Goal: Task Accomplishment & Management: Complete application form

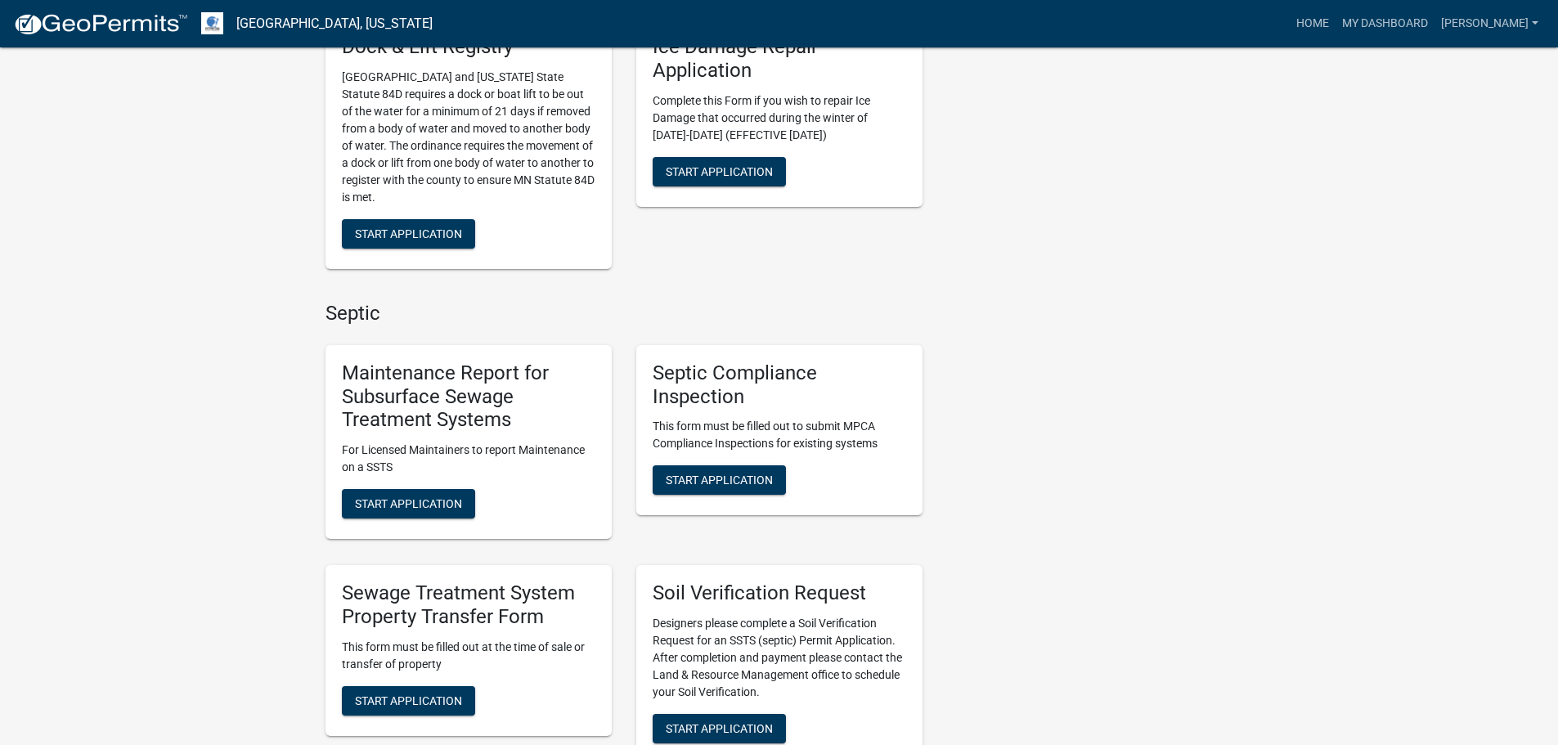
scroll to position [900, 0]
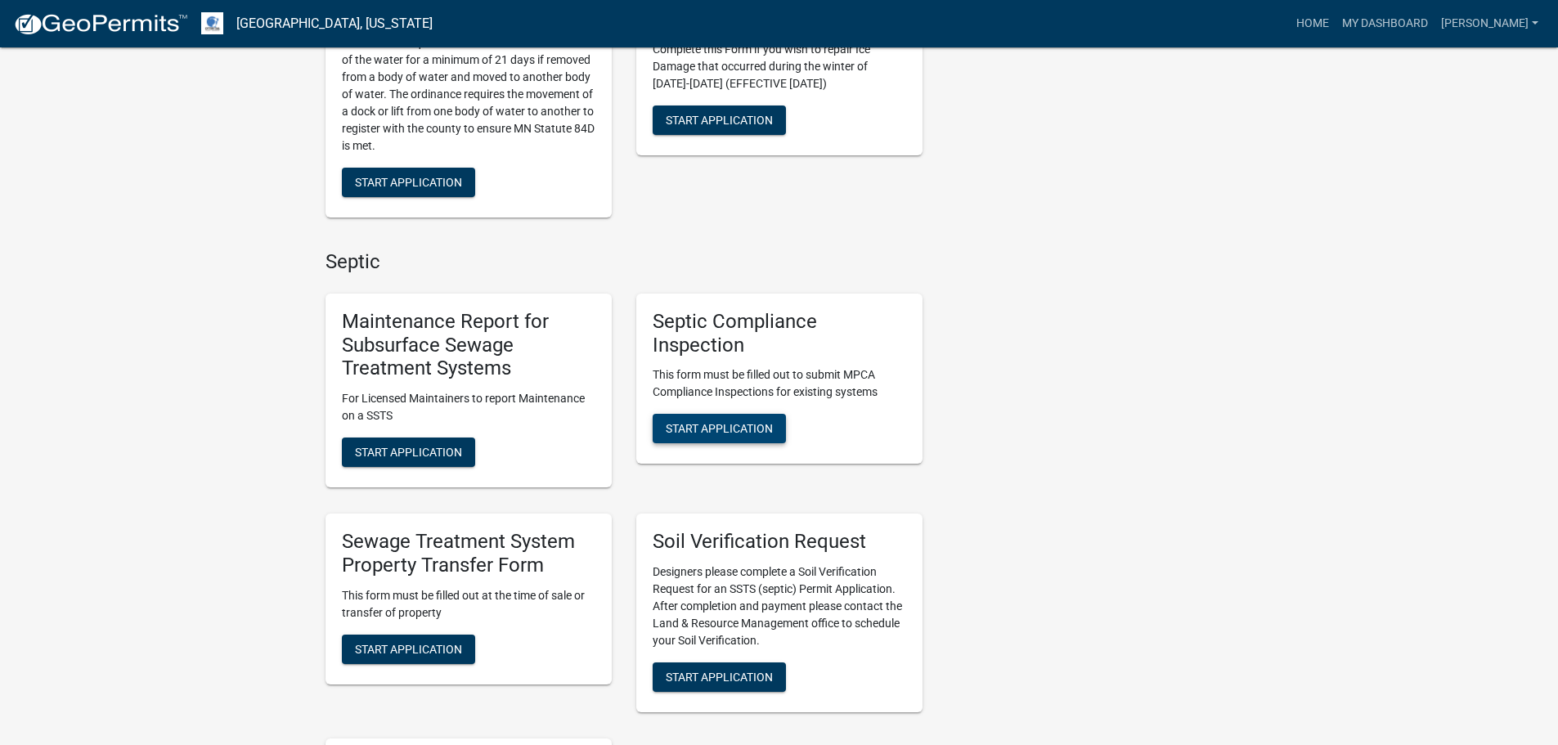
click at [731, 423] on span "Start Application" at bounding box center [719, 428] width 107 height 13
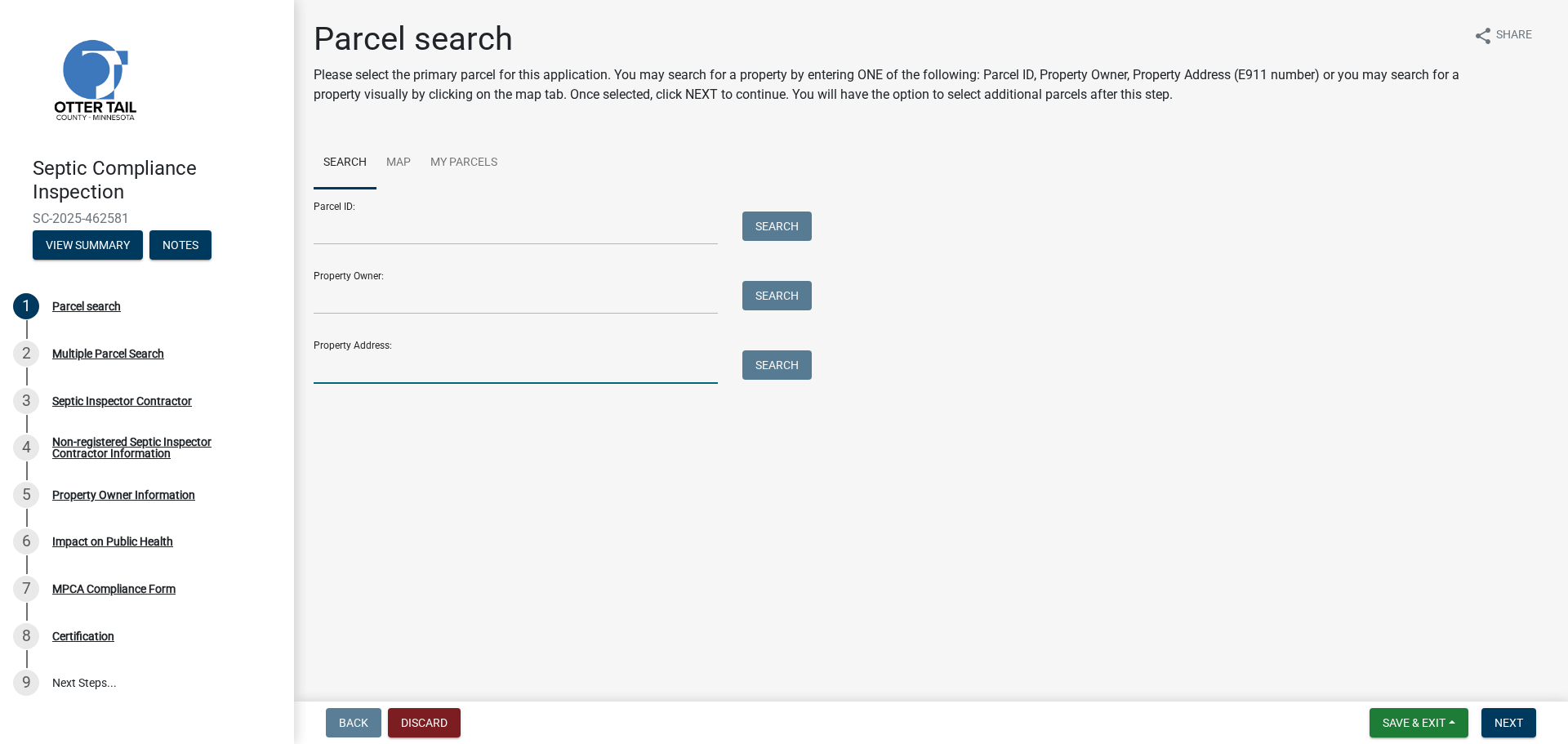
click at [324, 371] on input "Property Address:" at bounding box center [515, 368] width 404 height 34
type input "40414"
click at [775, 368] on button "Search" at bounding box center [778, 365] width 70 height 29
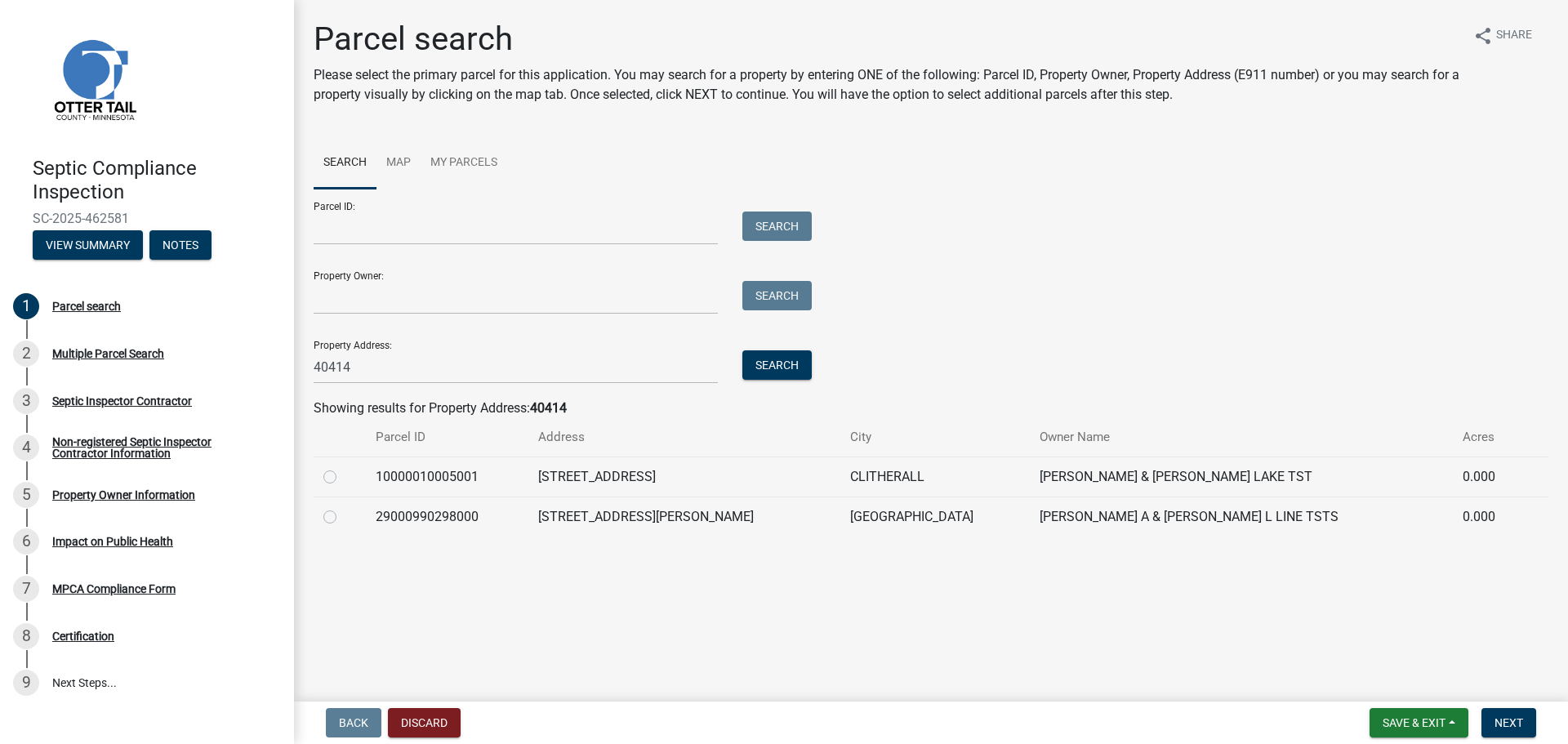
click at [343, 467] on label at bounding box center [343, 467] width 0 height 0
click at [343, 475] on input "radio" at bounding box center [348, 472] width 11 height 11
radio input "true"
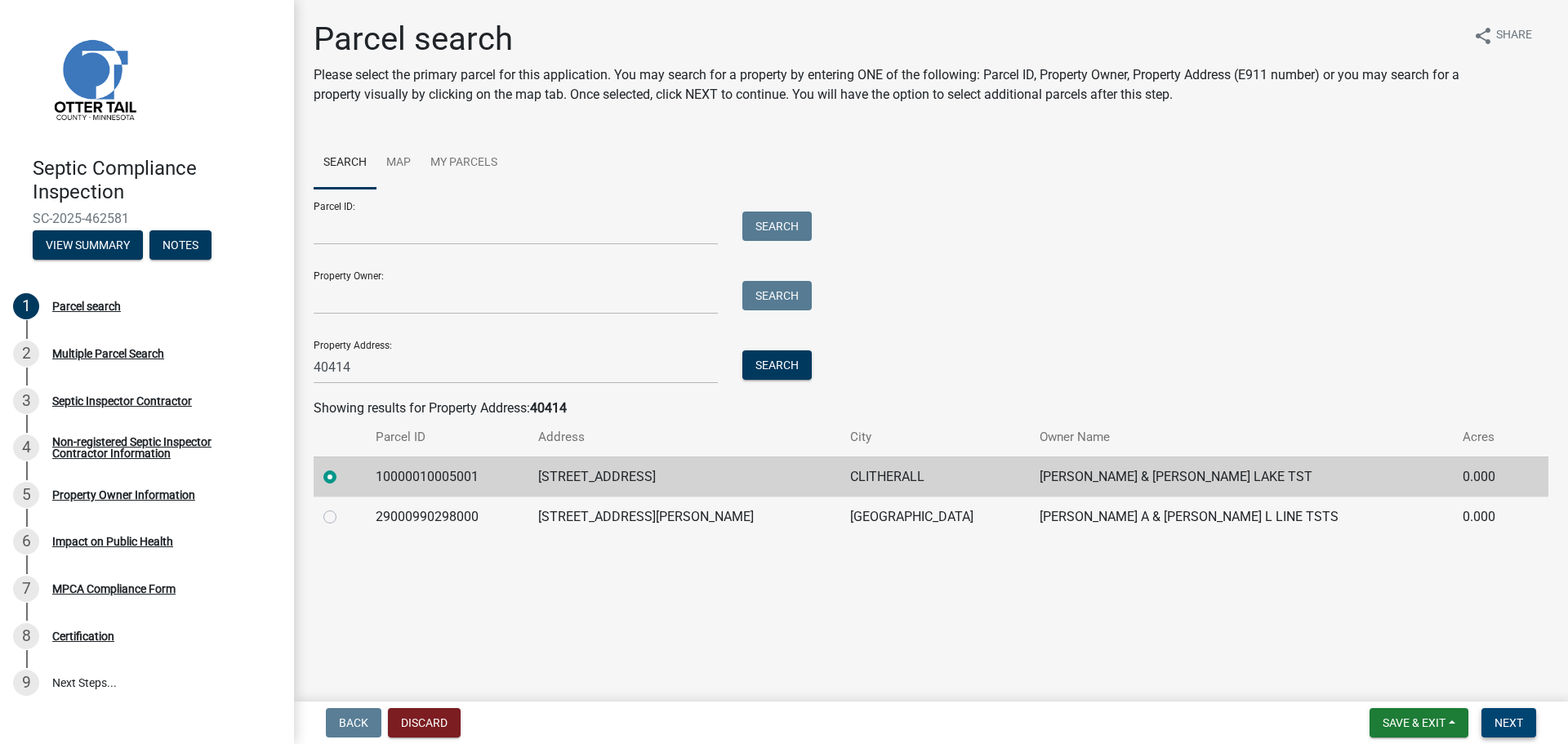
click at [1508, 723] on span "Next" at bounding box center [1508, 722] width 29 height 13
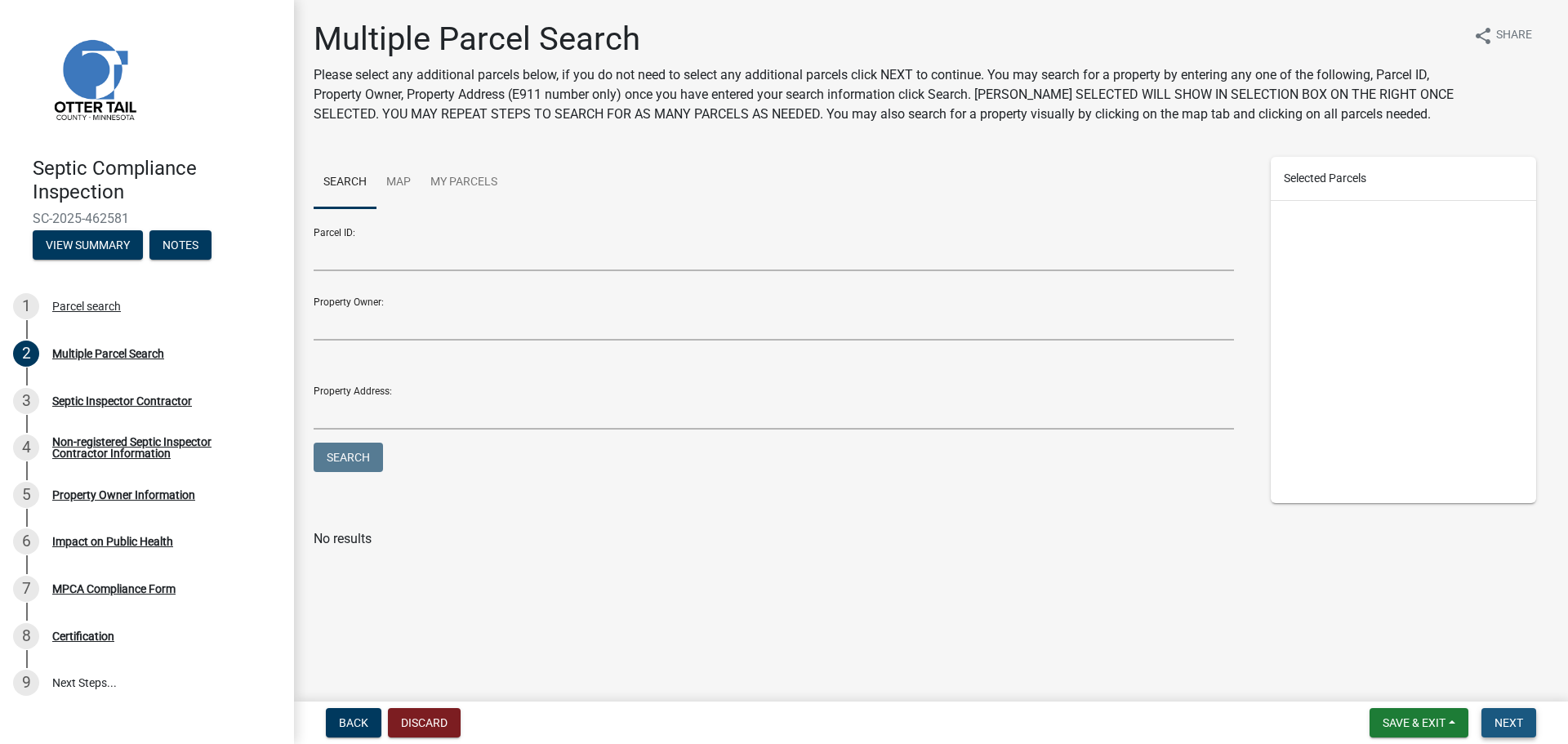
click at [1505, 726] on span "Next" at bounding box center [1508, 722] width 29 height 13
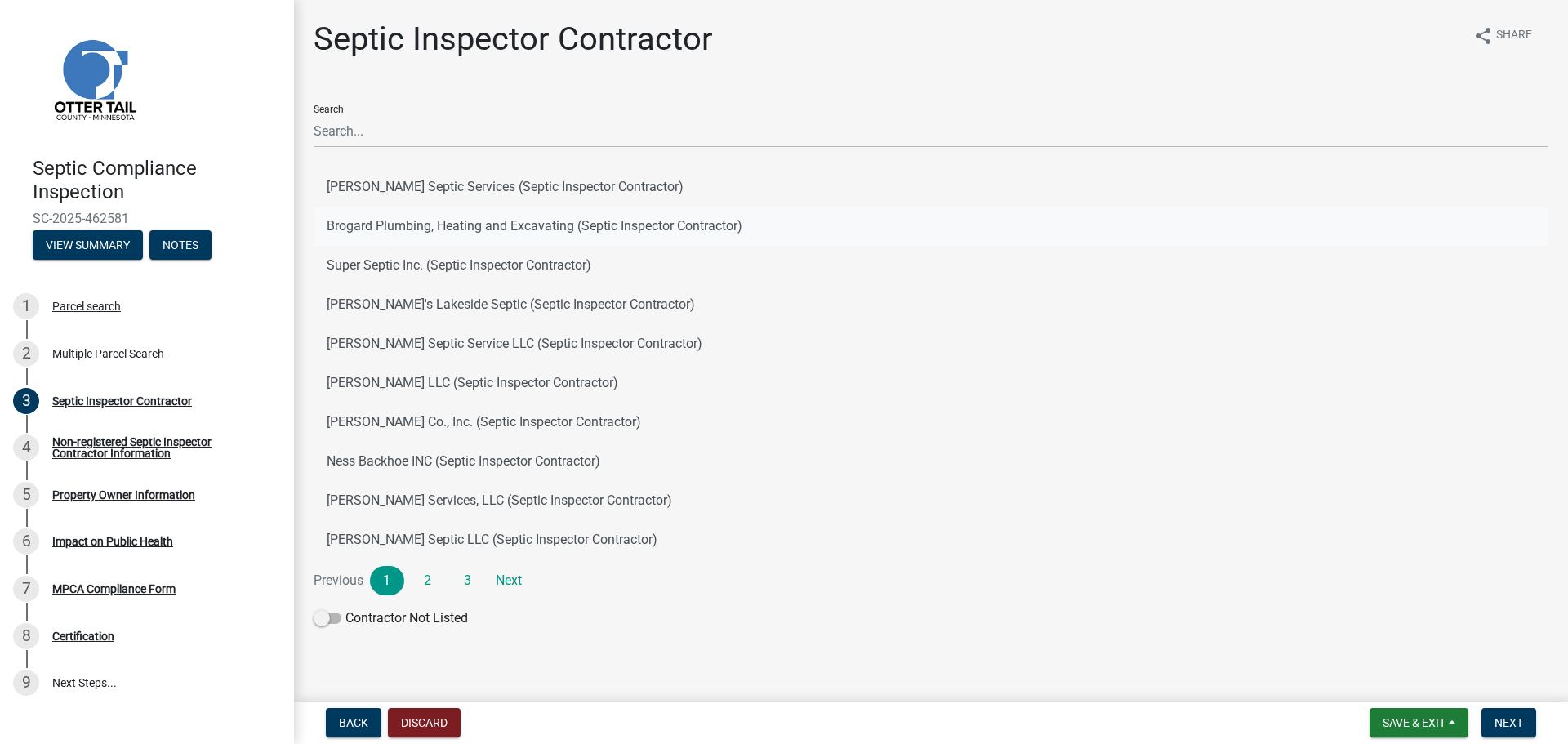
click at [460, 223] on button "Brogard Plumbing, Heating and Excavating (Septic Inspector Contractor)" at bounding box center [930, 226] width 1235 height 39
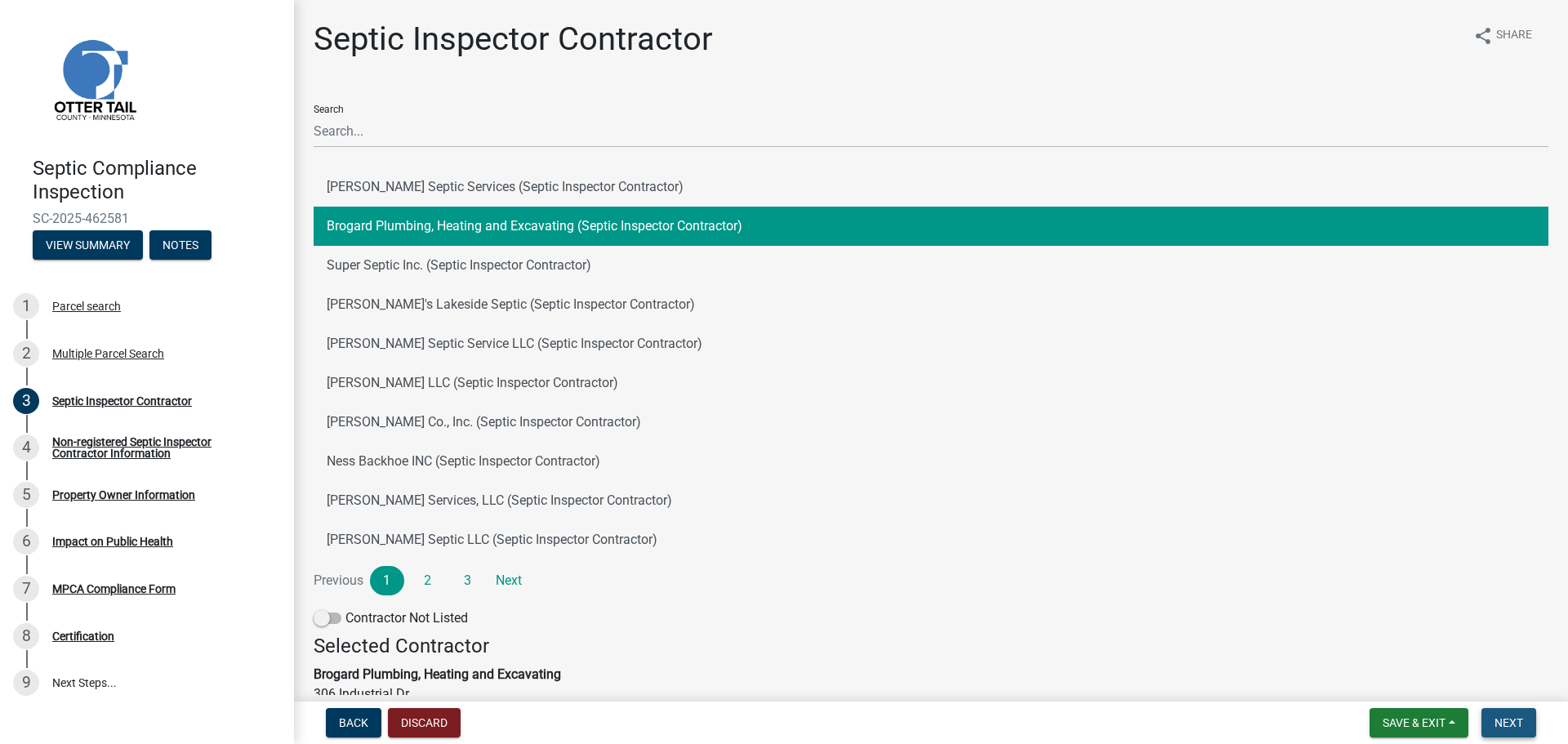
click at [1508, 724] on span "Next" at bounding box center [1508, 722] width 29 height 13
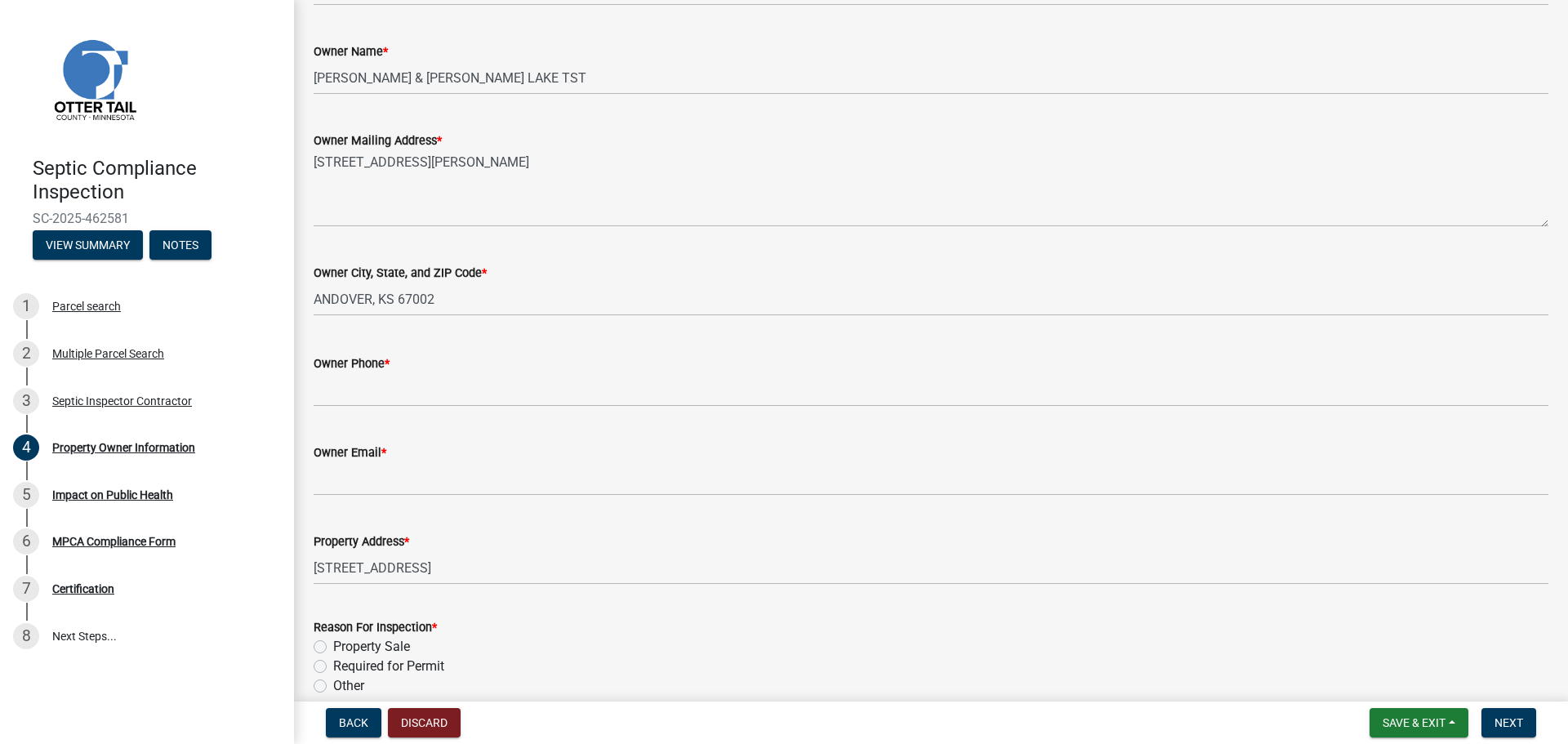
scroll to position [327, 0]
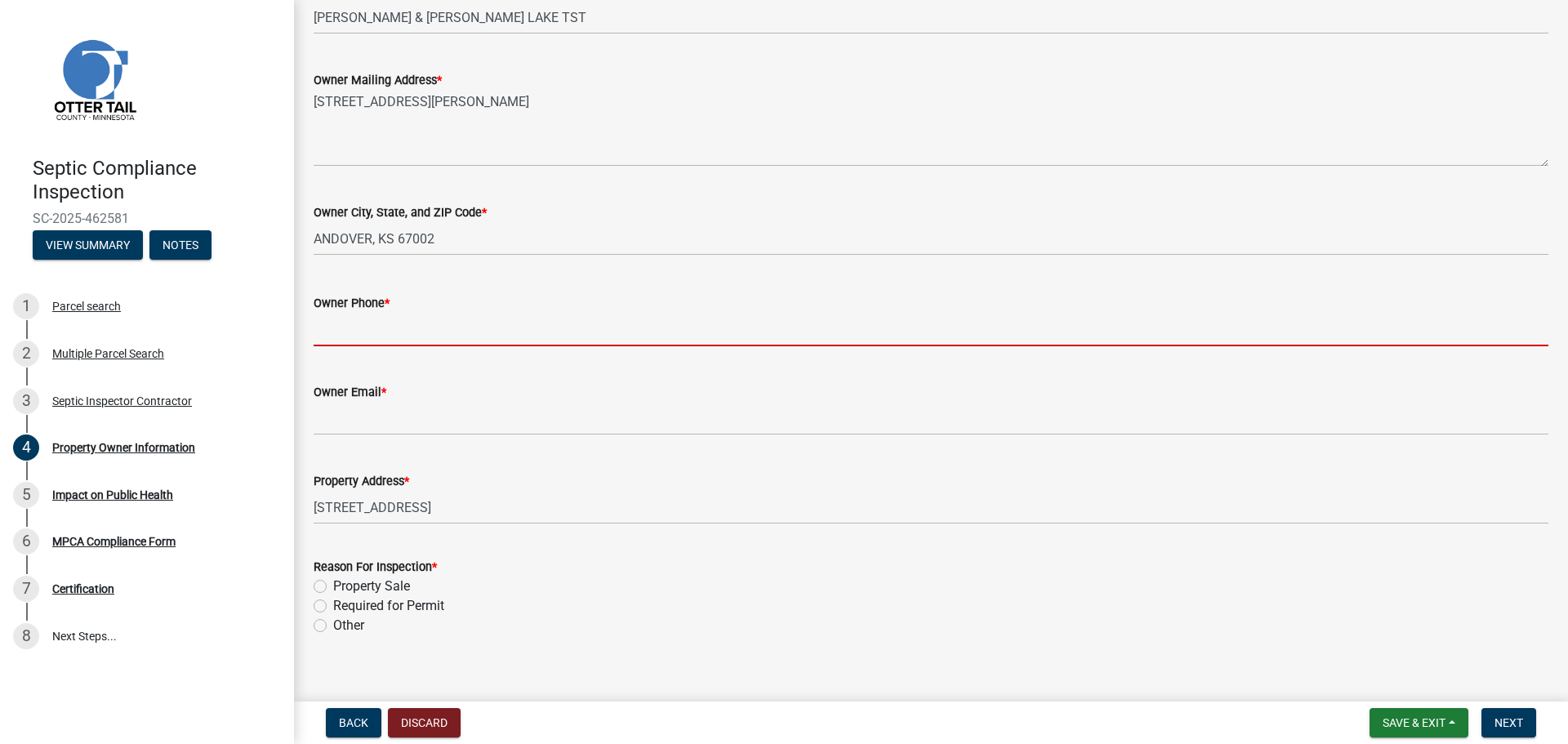
click at [345, 331] on input "Owner Phone *" at bounding box center [930, 330] width 1235 height 34
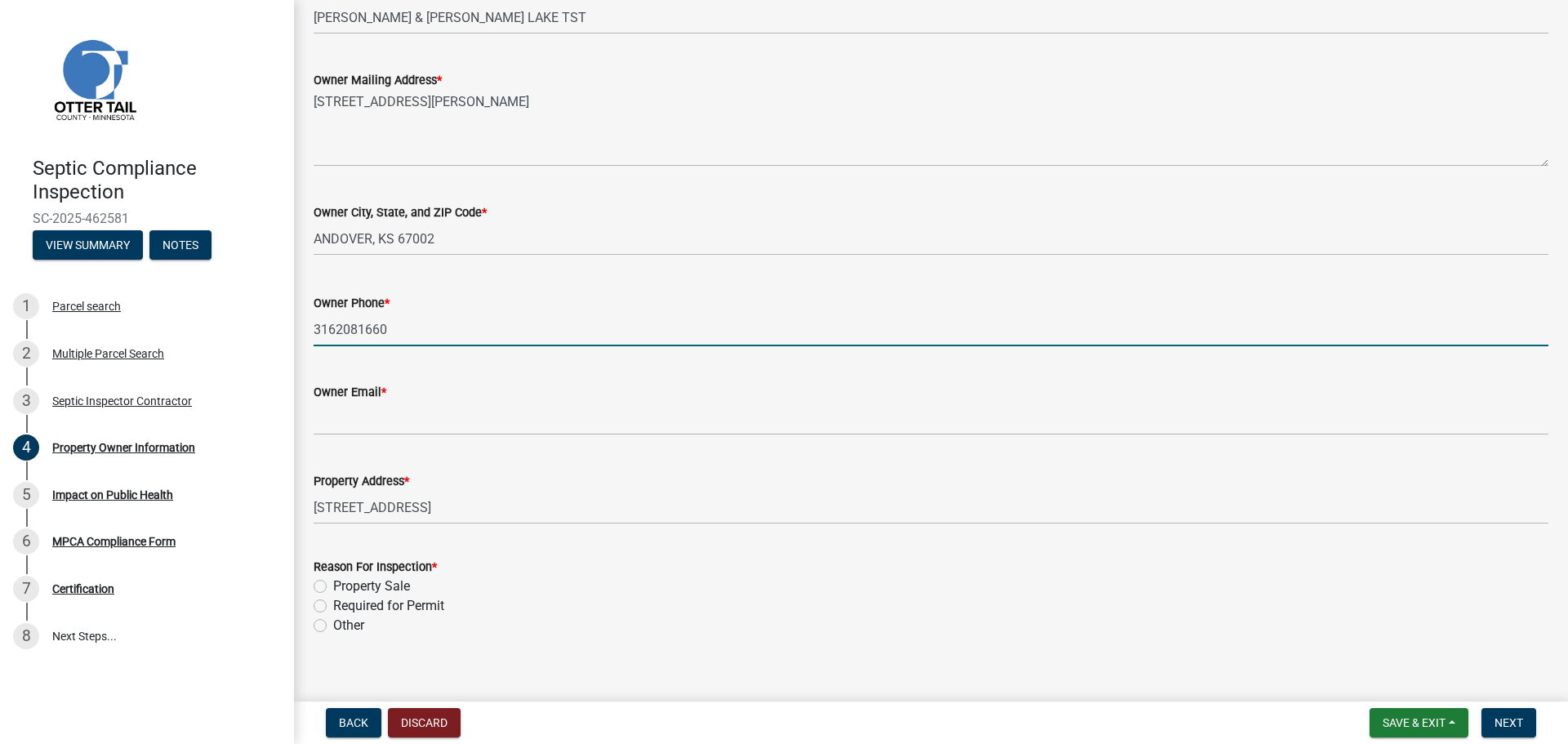
click at [334, 328] on input "3162081660" at bounding box center [930, 330] width 1235 height 34
click at [359, 329] on input "[PHONE_NUMBER]" at bounding box center [930, 330] width 1235 height 34
type input "[PHONE_NUMBER]"
click at [333, 587] on label "Property Sale" at bounding box center [371, 587] width 77 height 20
click at [333, 587] on input "Property Sale" at bounding box center [338, 582] width 11 height 11
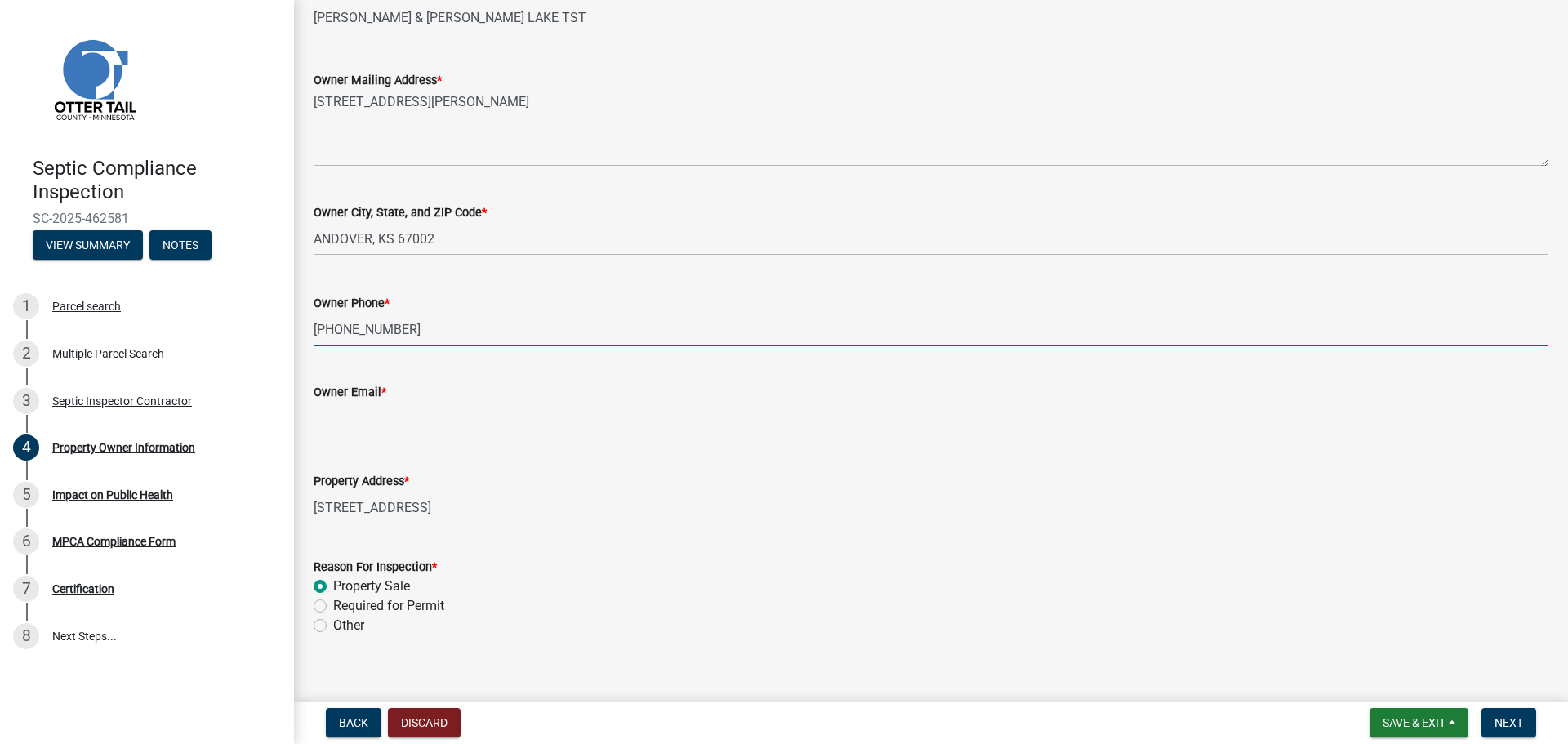
radio input "true"
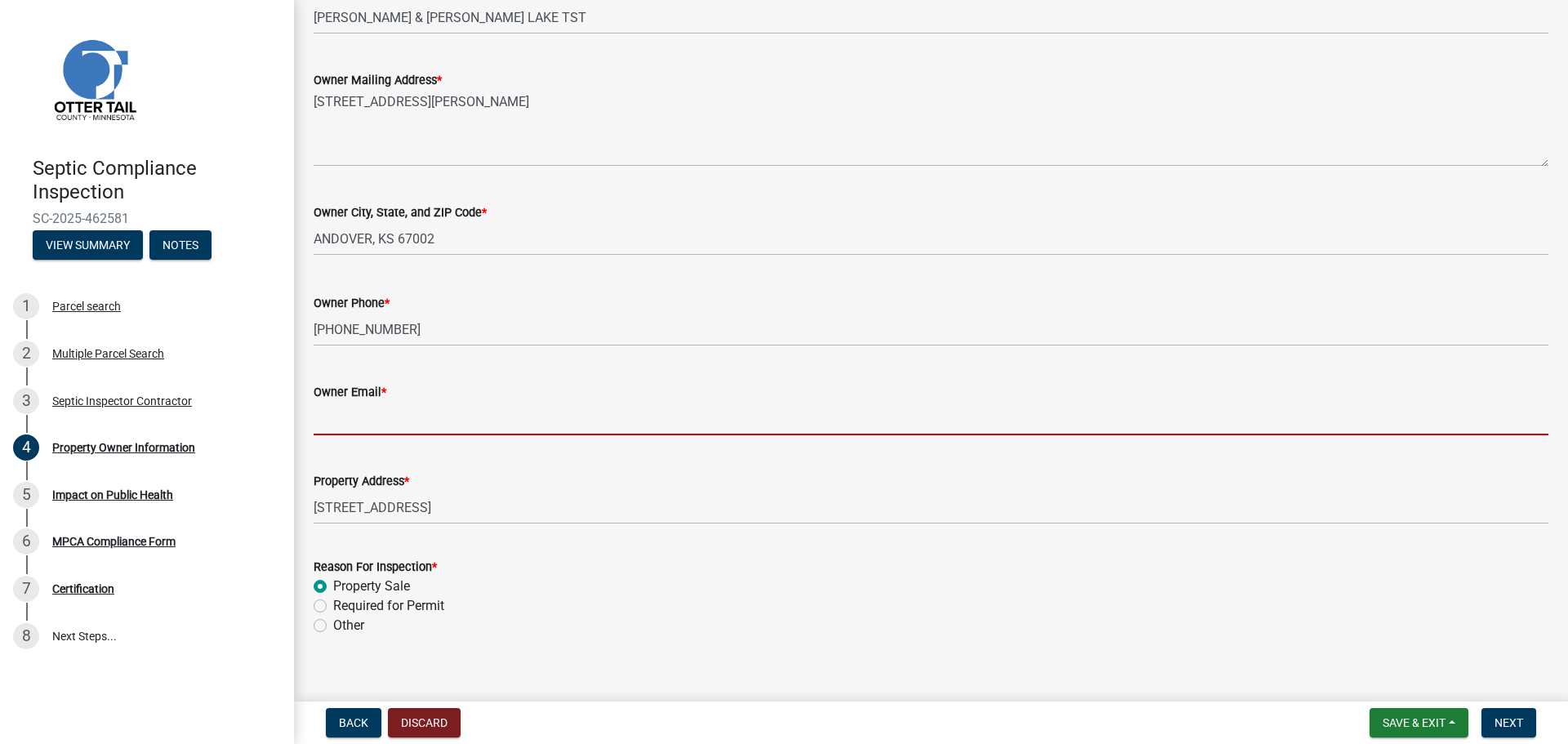
click at [335, 421] on input "Owner Email *" at bounding box center [930, 418] width 1235 height 34
type input "[EMAIL_ADDRESS][DOMAIN_NAME]"
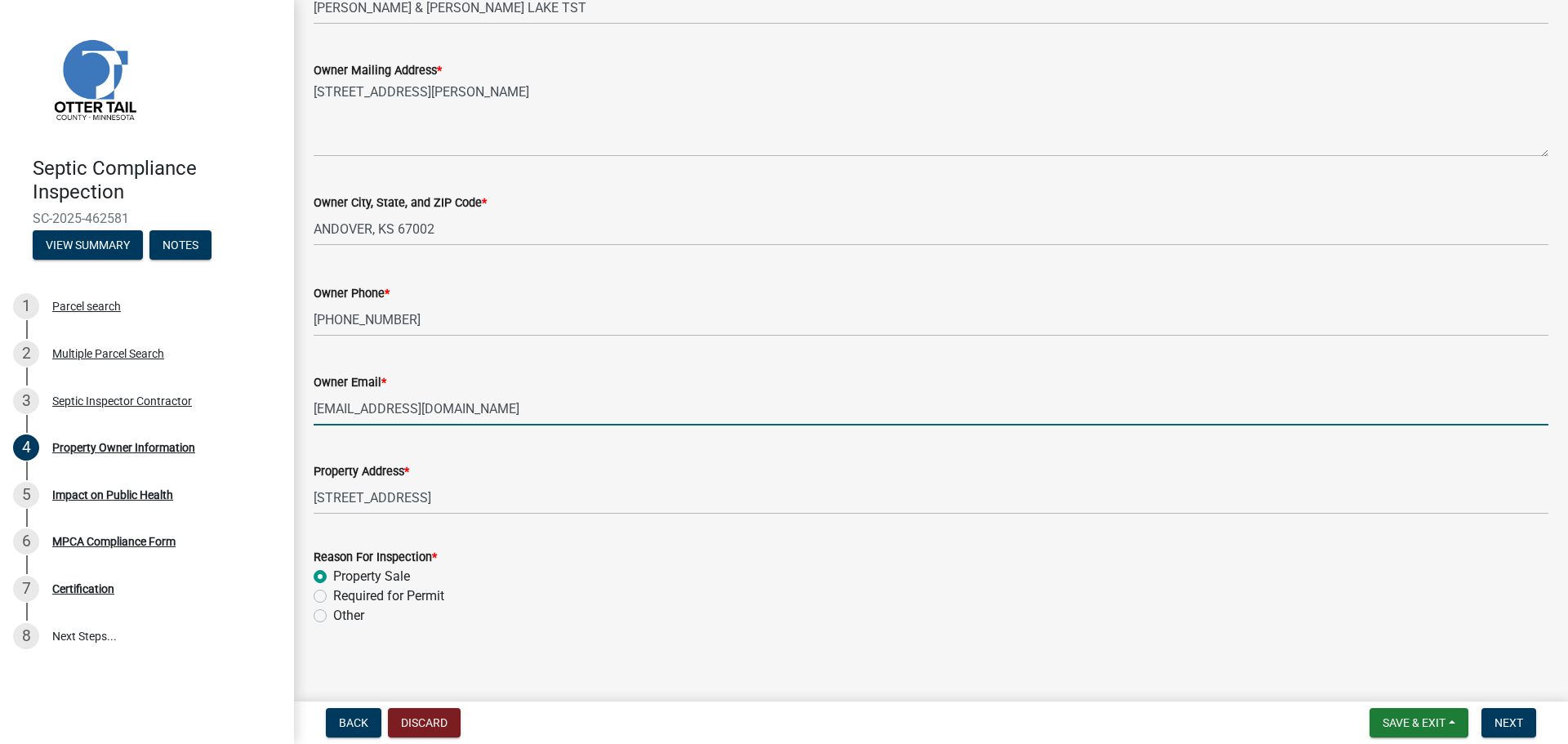
scroll to position [346, 0]
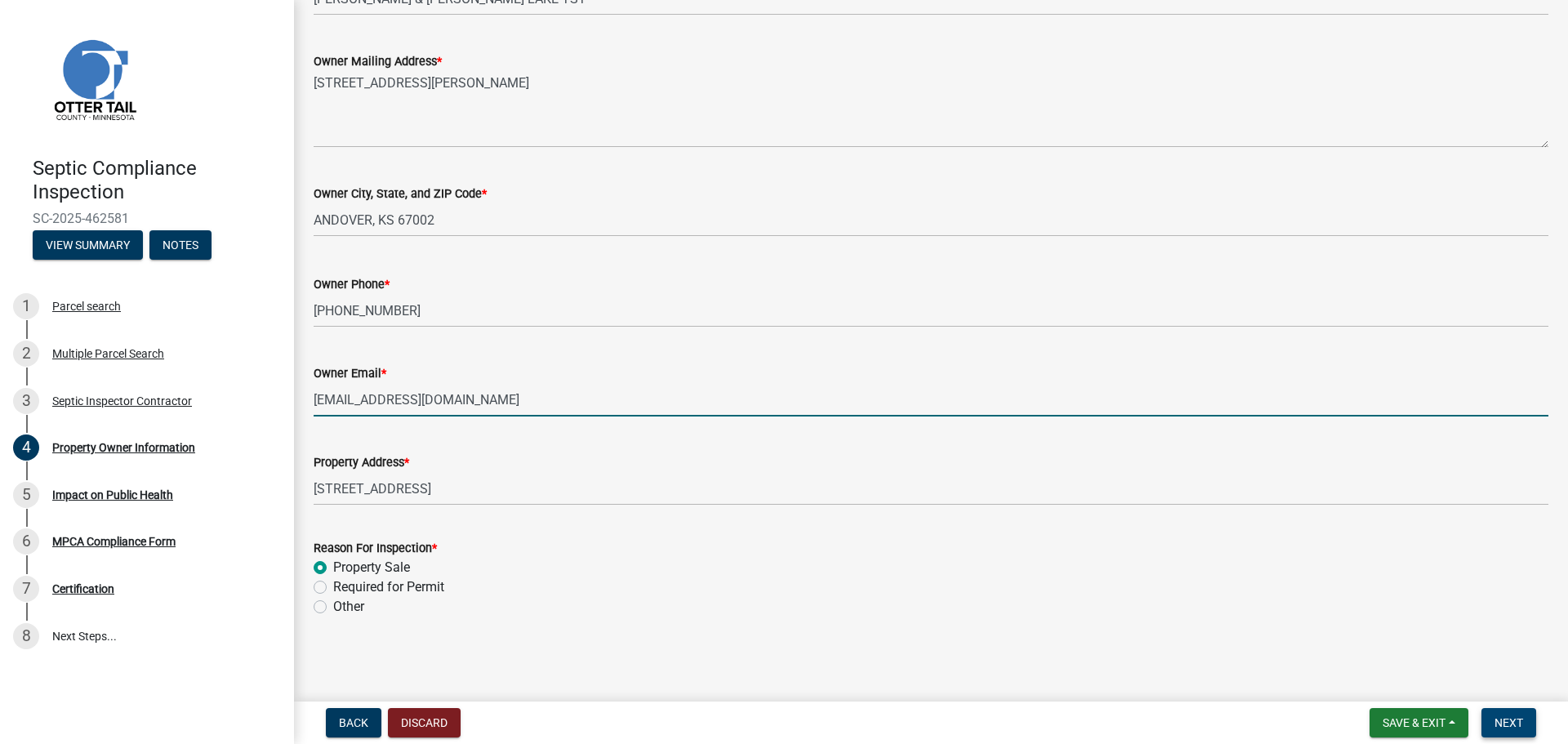
click at [1506, 725] on span "Next" at bounding box center [1508, 722] width 29 height 13
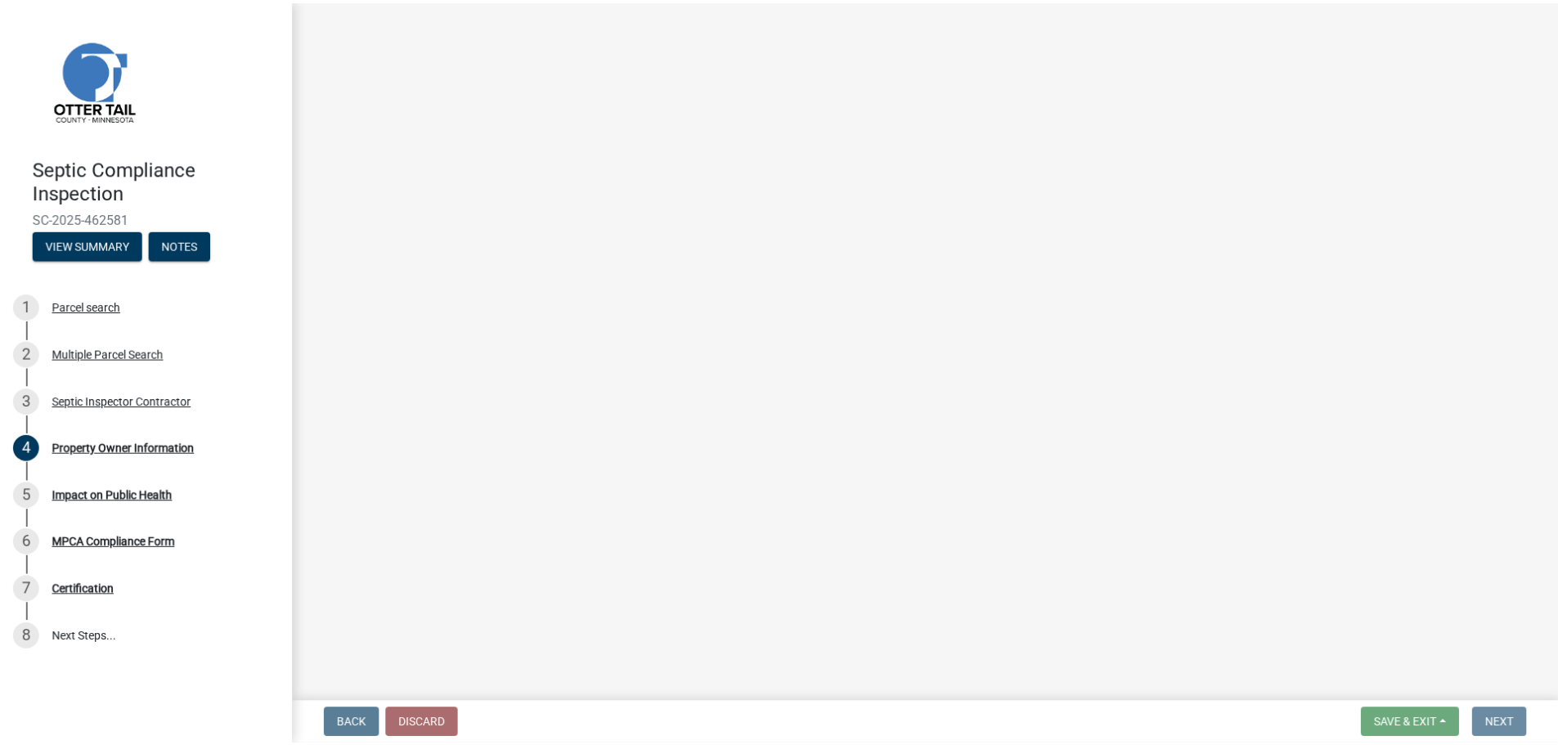
scroll to position [0, 0]
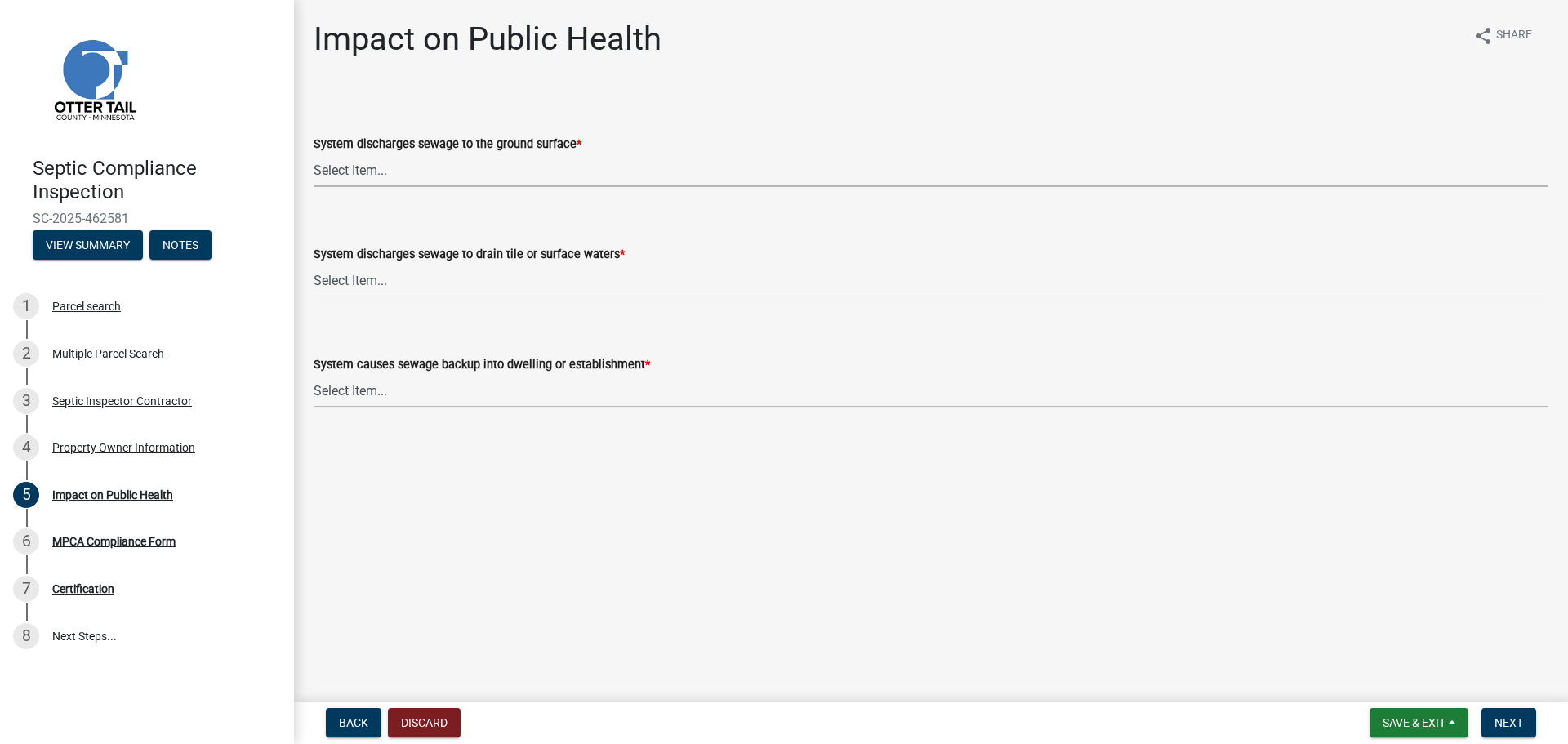
click at [364, 167] on select "Select Item... Yes No" at bounding box center [930, 171] width 1235 height 34
click at [313, 154] on select "Select Item... Yes No" at bounding box center [930, 171] width 1235 height 34
select select "9c5ef684-d0d4-4879-ab12-905ddbd81a72"
click at [367, 282] on select "Select Item... Yes No" at bounding box center [930, 281] width 1235 height 34
click at [313, 264] on select "Select Item... Yes No" at bounding box center [930, 281] width 1235 height 34
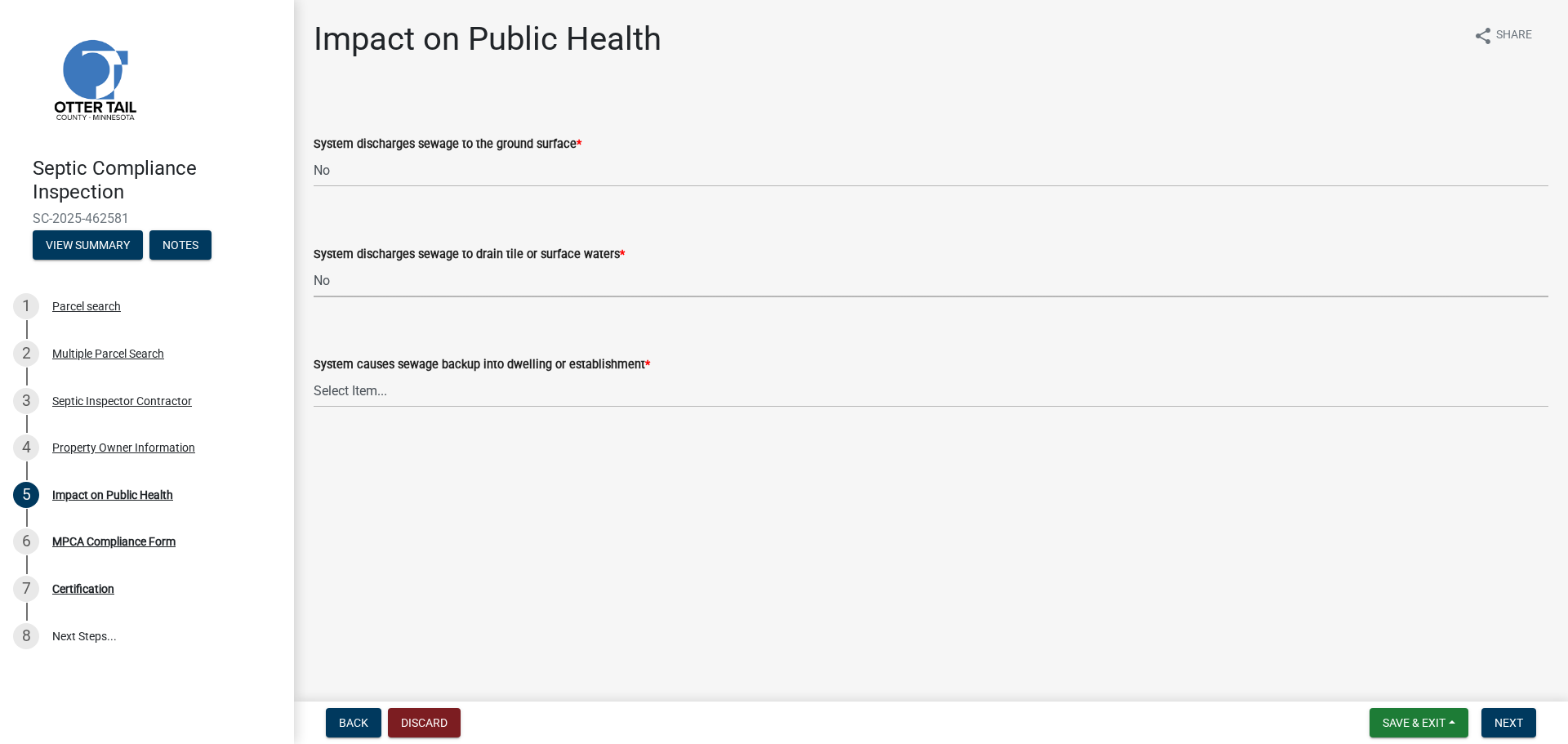
select select "7d491a2b-e9f0-4952-b474-53ca749b22af"
click at [379, 392] on select "Select Item... Yes No" at bounding box center [930, 391] width 1235 height 34
click at [313, 374] on select "Select Item... Yes No" at bounding box center [930, 391] width 1235 height 34
select select "6e07b46b-a403-4f3e-b4fc-218acc732c01"
click at [1505, 725] on span "Next" at bounding box center [1508, 722] width 29 height 13
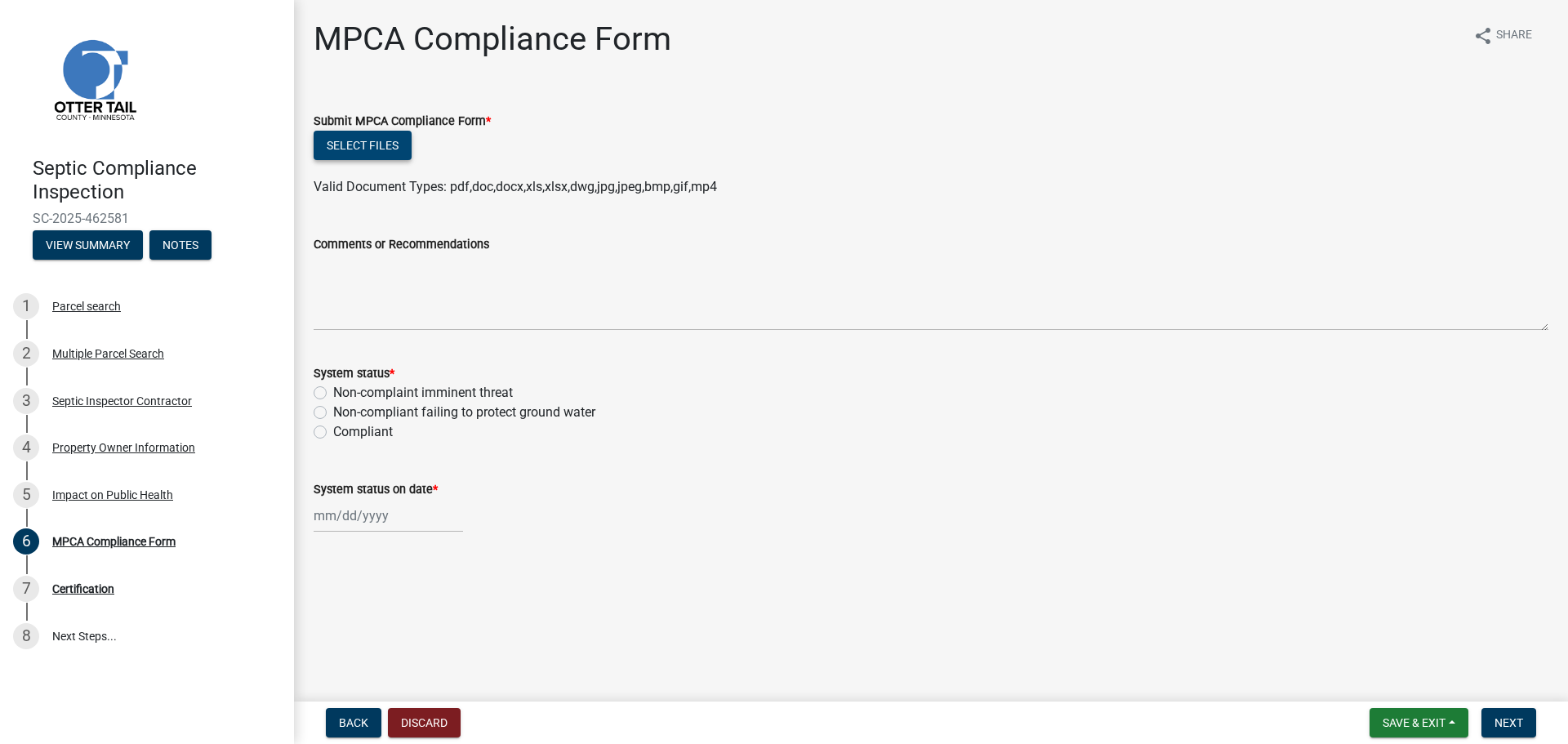
click at [384, 147] on button "Select files" at bounding box center [362, 145] width 98 height 29
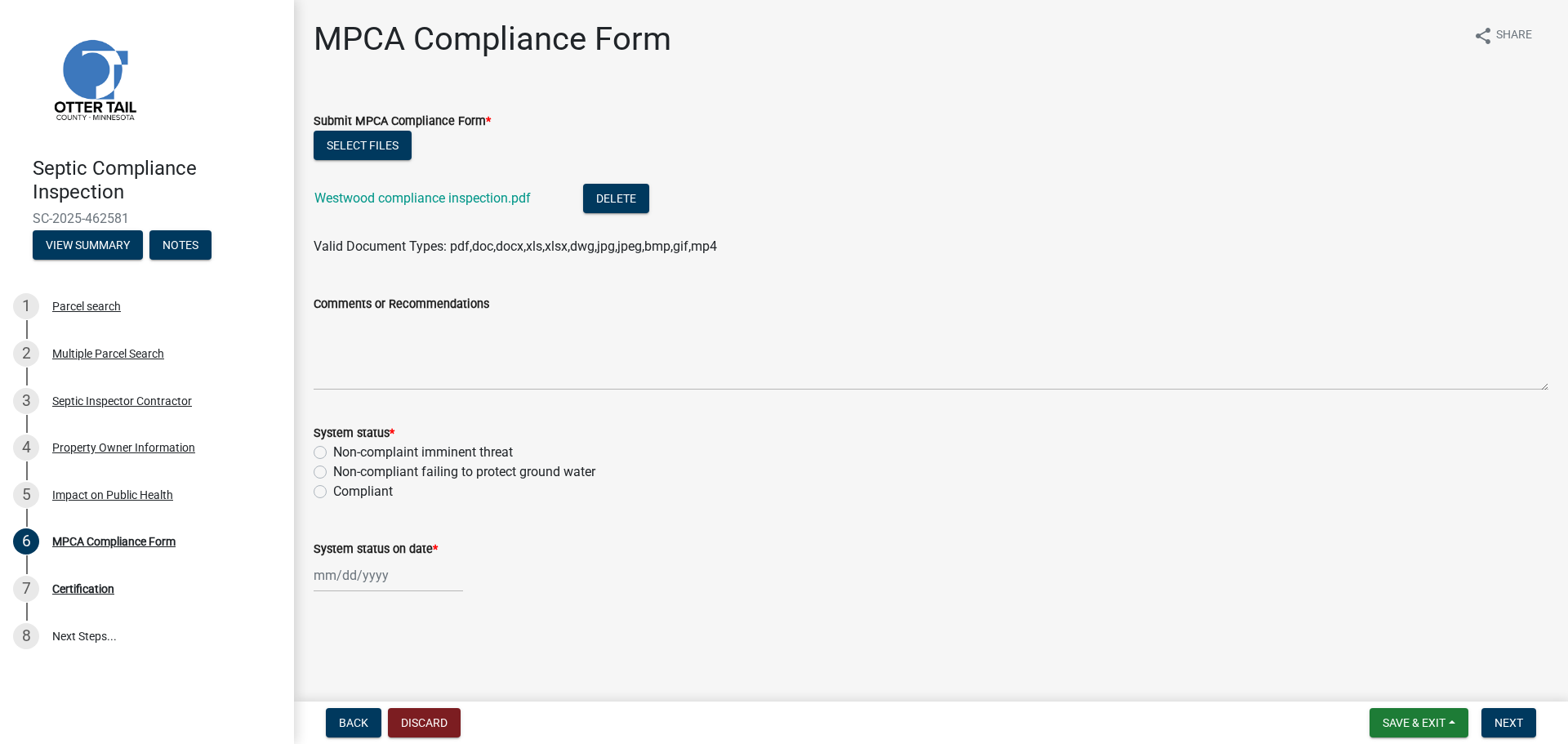
click at [333, 491] on label "Compliant" at bounding box center [363, 492] width 60 height 20
click at [333, 491] on input "Compliant" at bounding box center [338, 487] width 11 height 11
radio input "true"
select select "8"
select select "2025"
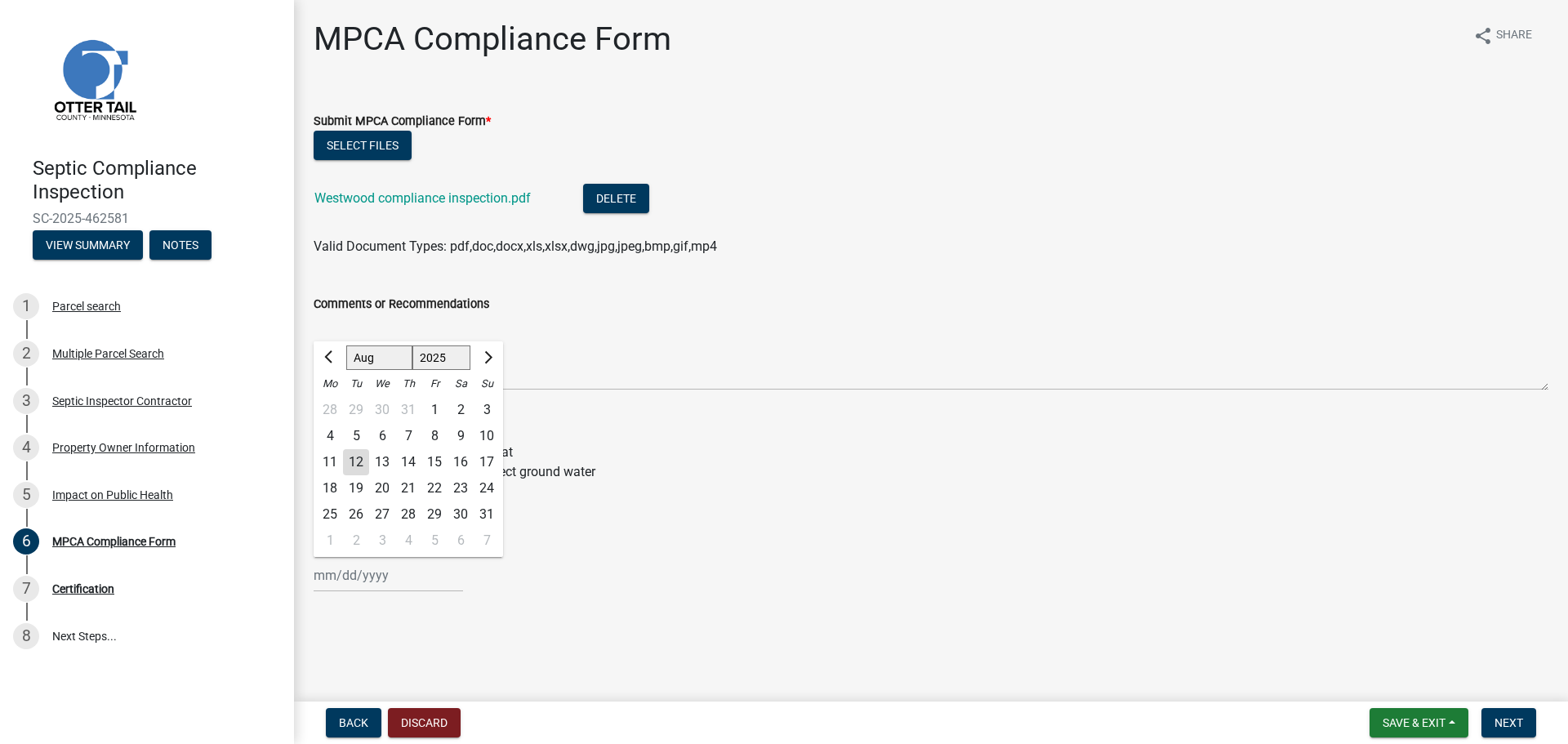
click at [384, 576] on div "[PERSON_NAME] Feb Mar Apr [PERSON_NAME][DATE] Oct Nov [DATE] 1526 1527 1528 152…" at bounding box center [388, 576] width 150 height 34
click at [384, 435] on div "6" at bounding box center [382, 436] width 26 height 26
type input "[DATE]"
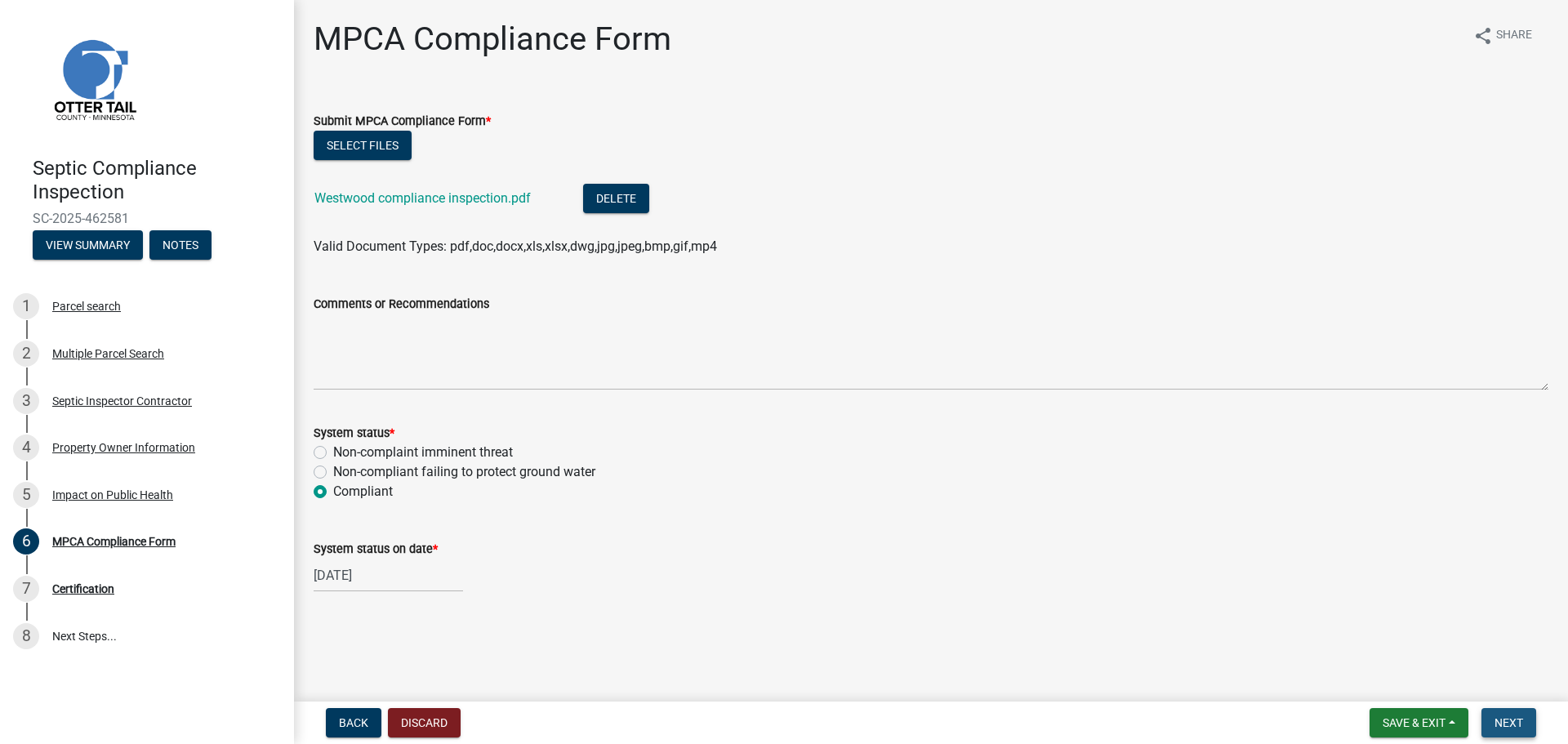
click at [1509, 722] on span "Next" at bounding box center [1508, 722] width 29 height 13
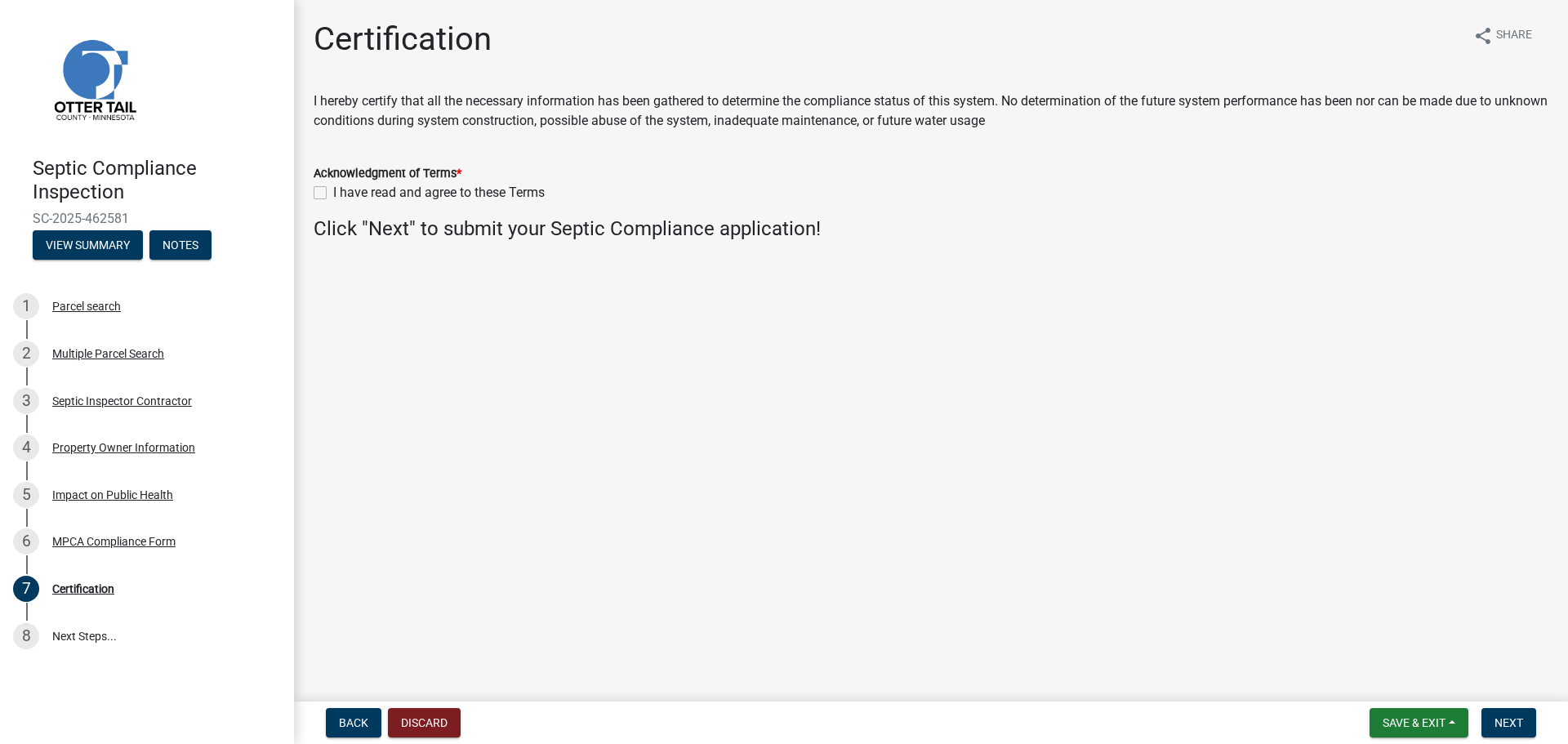
click at [333, 195] on label "I have read and agree to these Terms" at bounding box center [439, 193] width 212 height 20
click at [333, 194] on input "I have read and agree to these Terms" at bounding box center [338, 188] width 11 height 11
checkbox input "true"
click at [1508, 725] on span "Next" at bounding box center [1508, 722] width 29 height 13
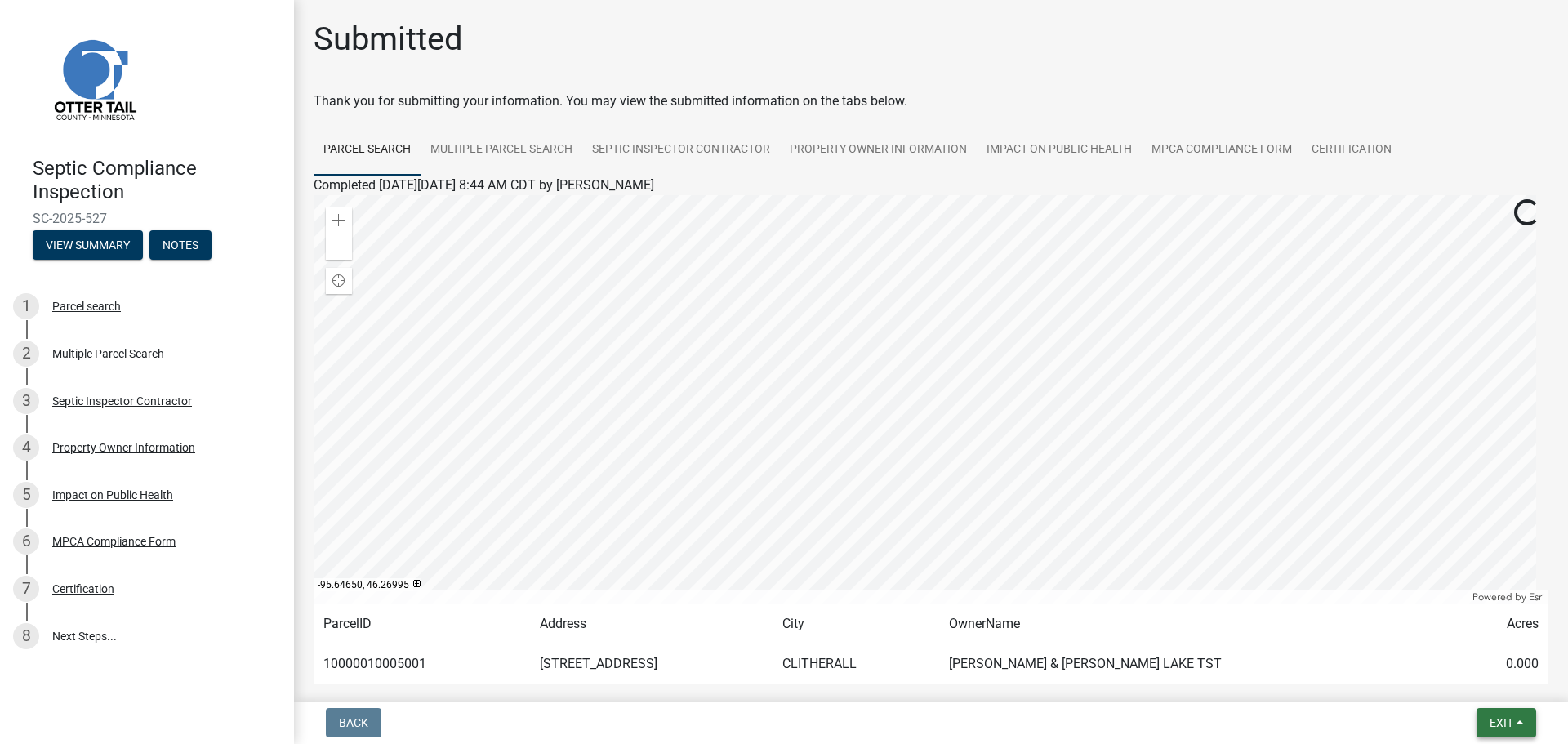
click at [1502, 721] on span "Exit" at bounding box center [1501, 722] width 24 height 13
click at [1463, 681] on button "Save & Exit" at bounding box center [1470, 680] width 131 height 39
